Goal: Find specific page/section: Find specific page/section

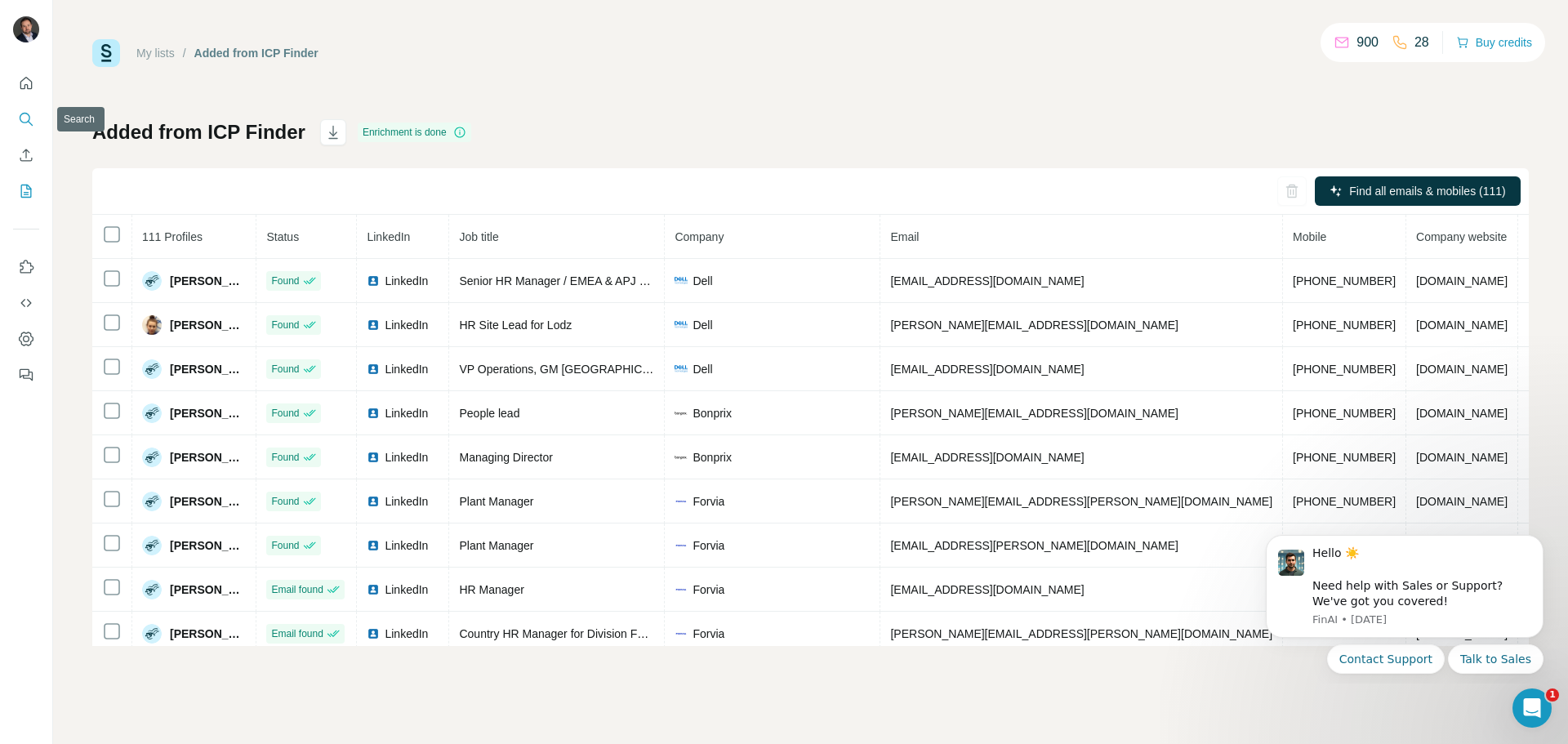
click at [27, 124] on icon "Search" at bounding box center [25, 119] width 17 height 17
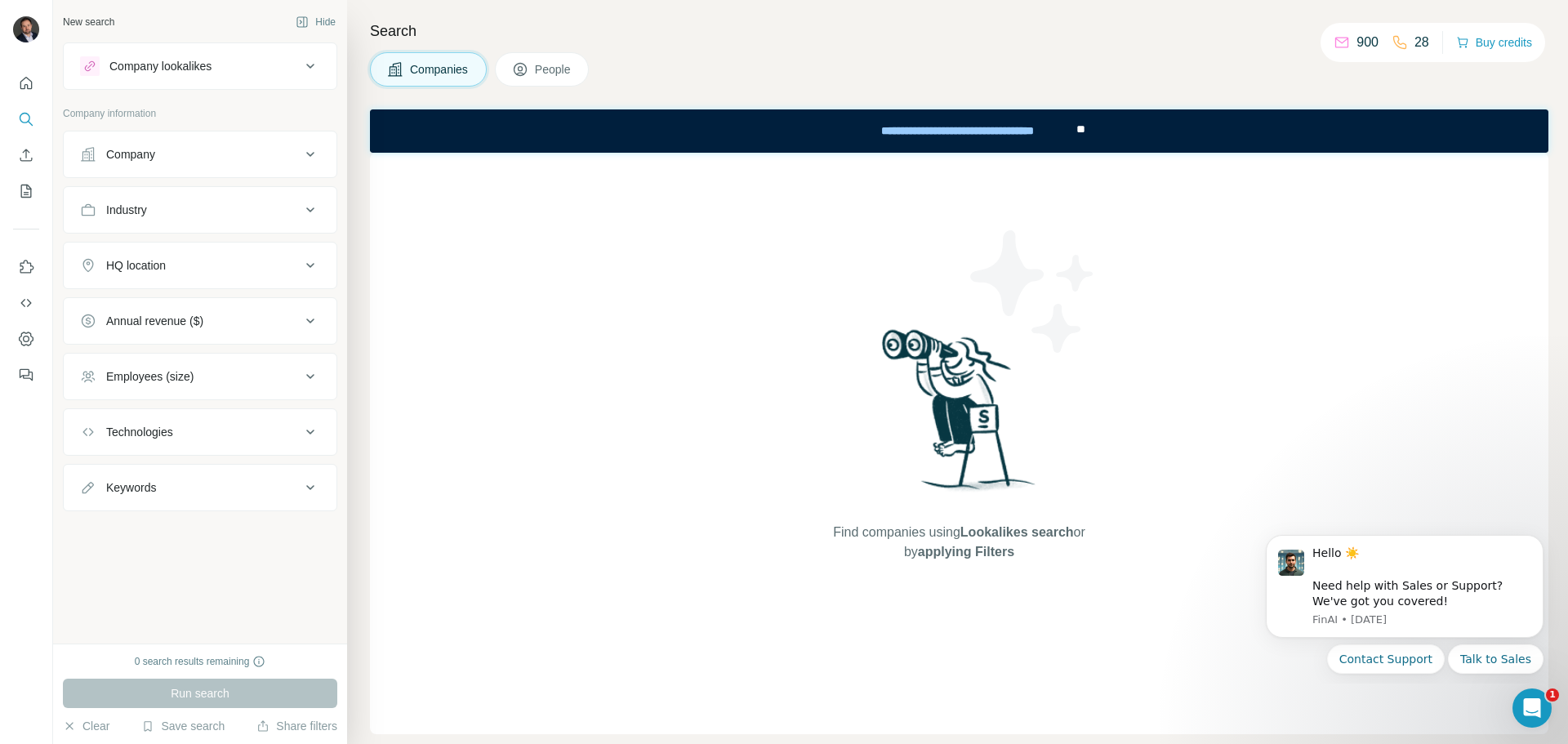
click at [521, 67] on icon at bounding box center [520, 69] width 17 height 17
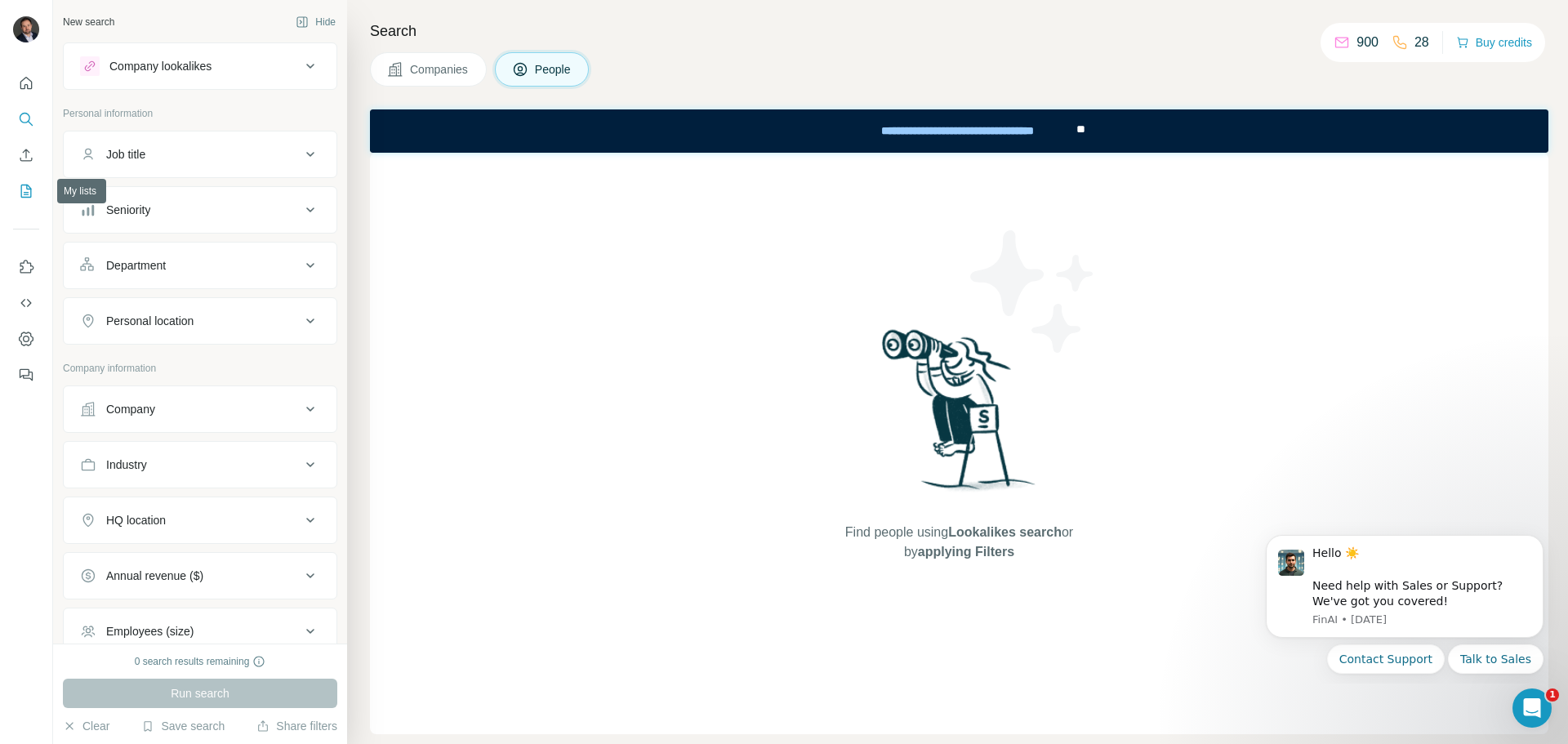
click at [22, 186] on icon "My lists" at bounding box center [25, 191] width 17 height 17
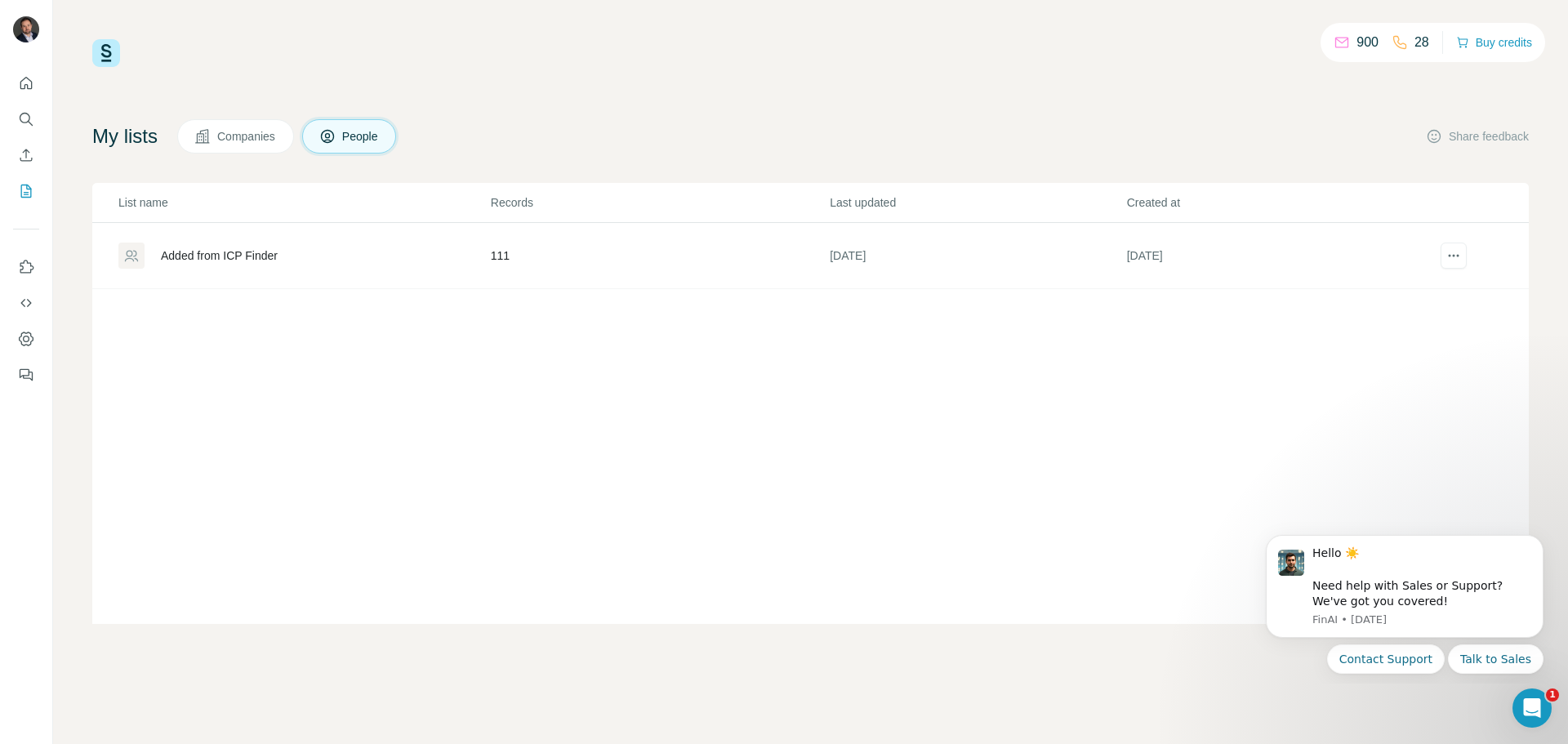
click at [585, 258] on td "111" at bounding box center [659, 256] width 339 height 66
